Goal: Check status

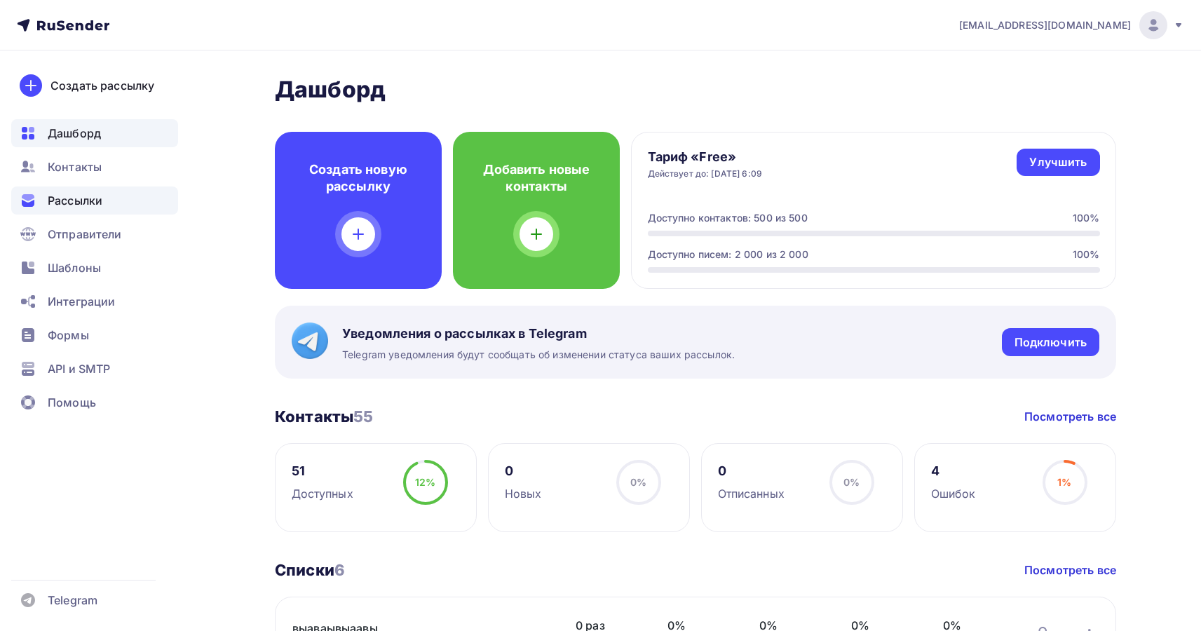
click at [74, 204] on span "Рассылки" at bounding box center [75, 200] width 55 height 17
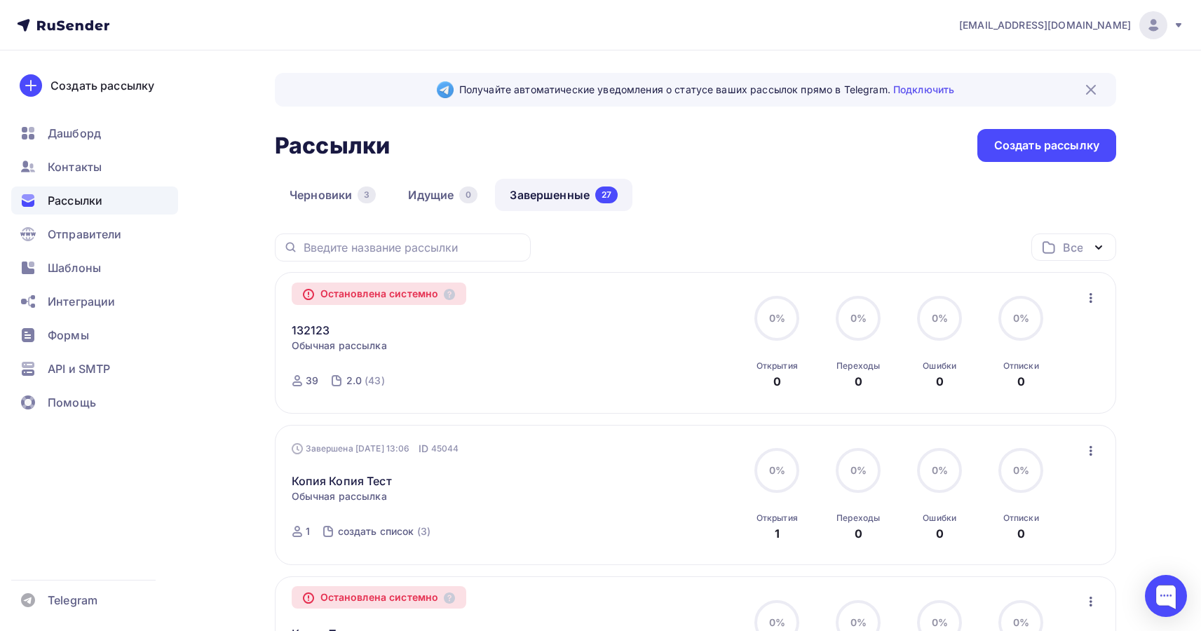
scroll to position [146, 0]
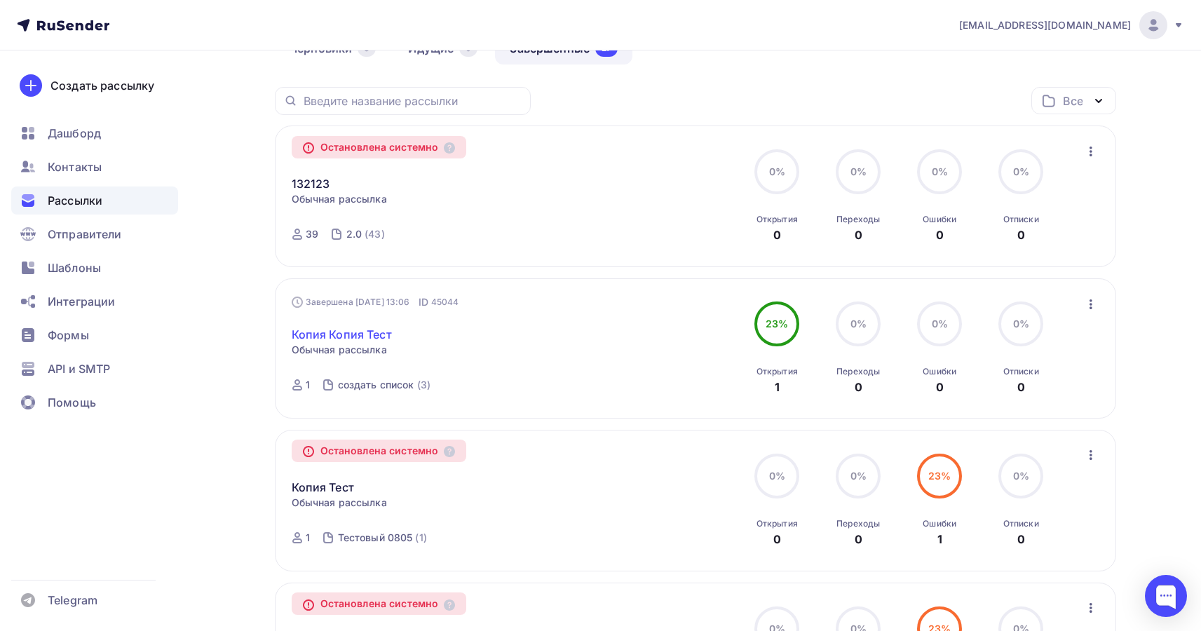
click at [372, 329] on link "Копия Копия Тест" at bounding box center [342, 334] width 100 height 17
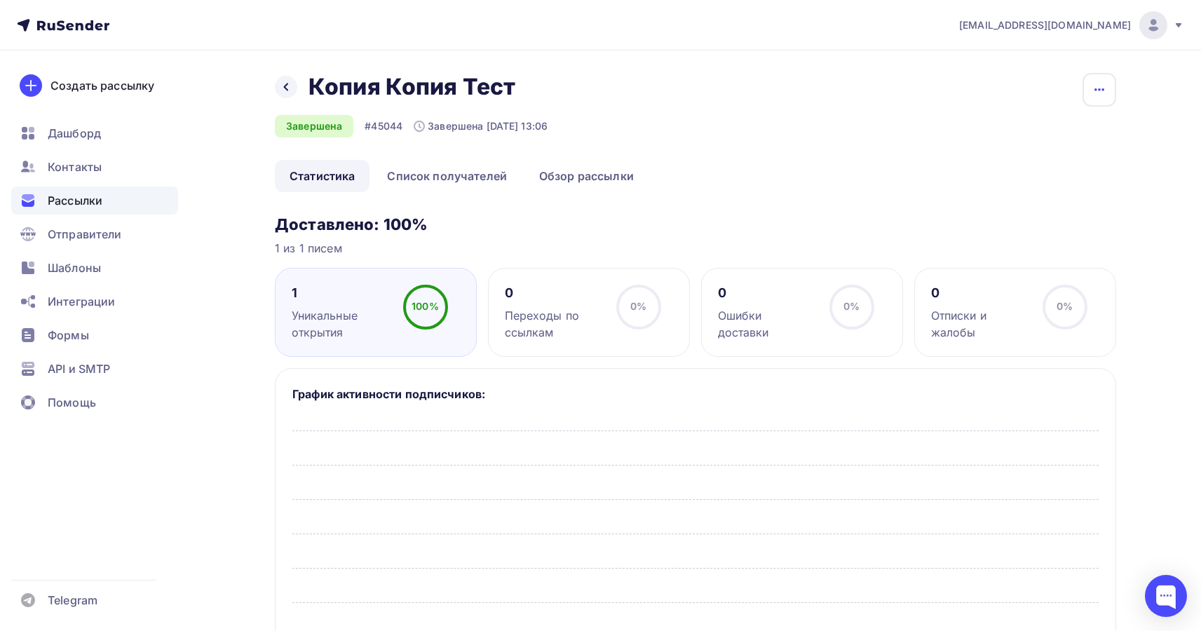
click at [1093, 91] on icon "button" at bounding box center [1099, 89] width 17 height 17
